Goal: Navigation & Orientation: Go to known website

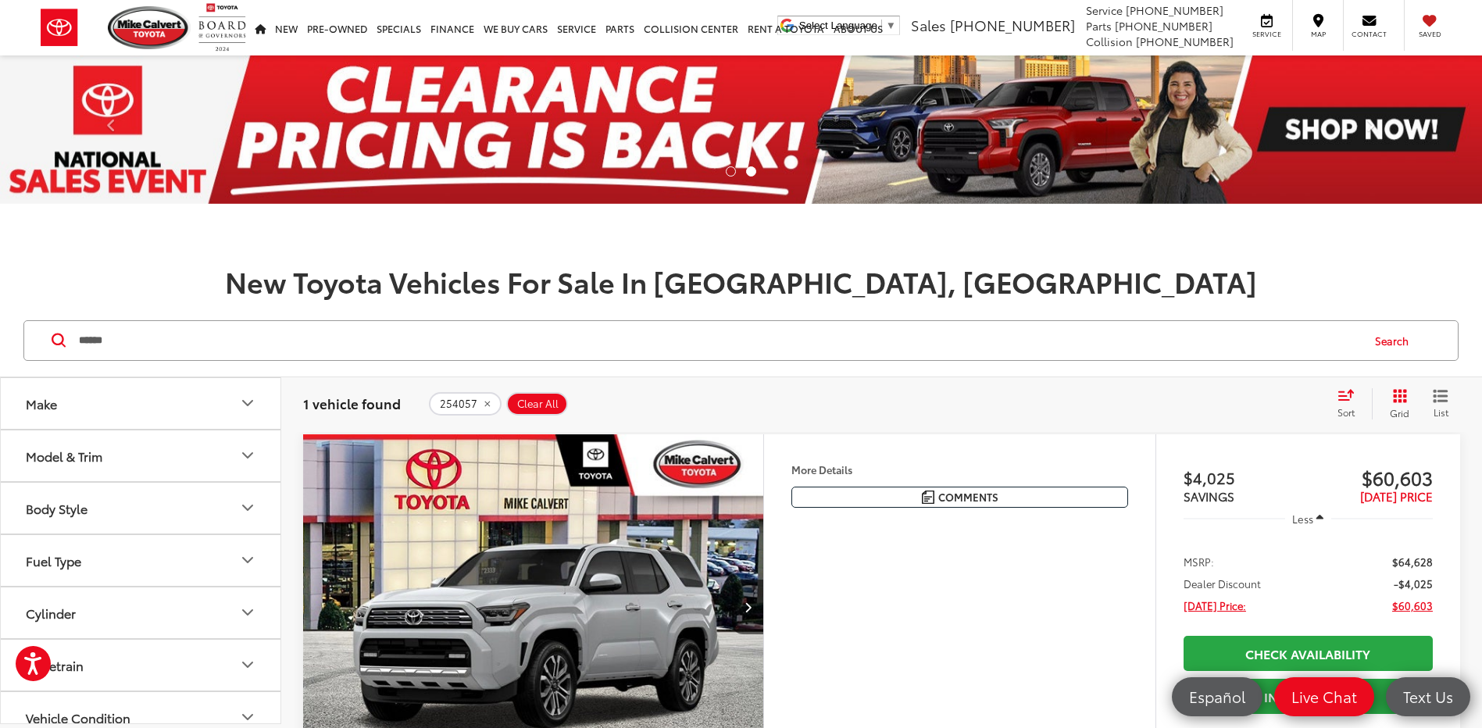
click at [731, 170] on li at bounding box center [731, 171] width 10 height 10
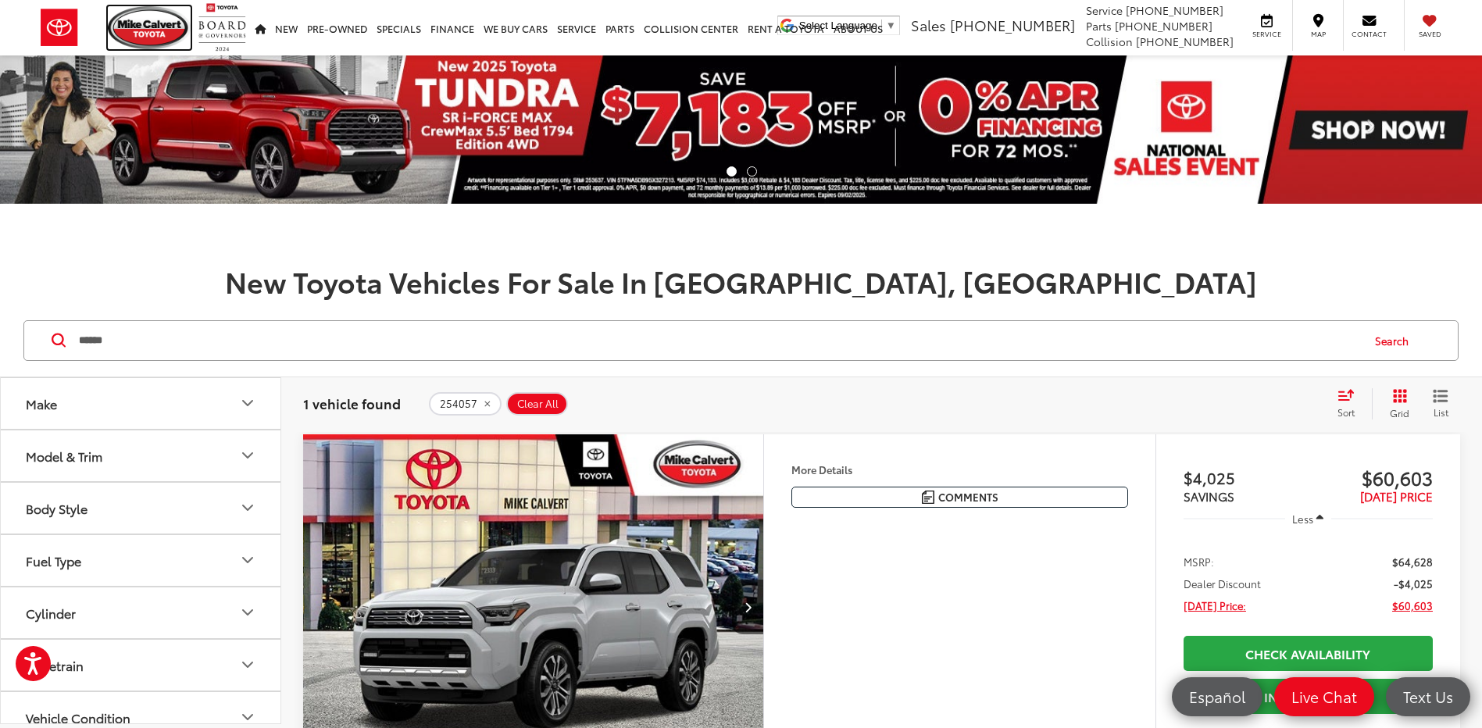
click at [120, 39] on img at bounding box center [149, 27] width 83 height 43
